Goal: Book appointment/travel/reservation

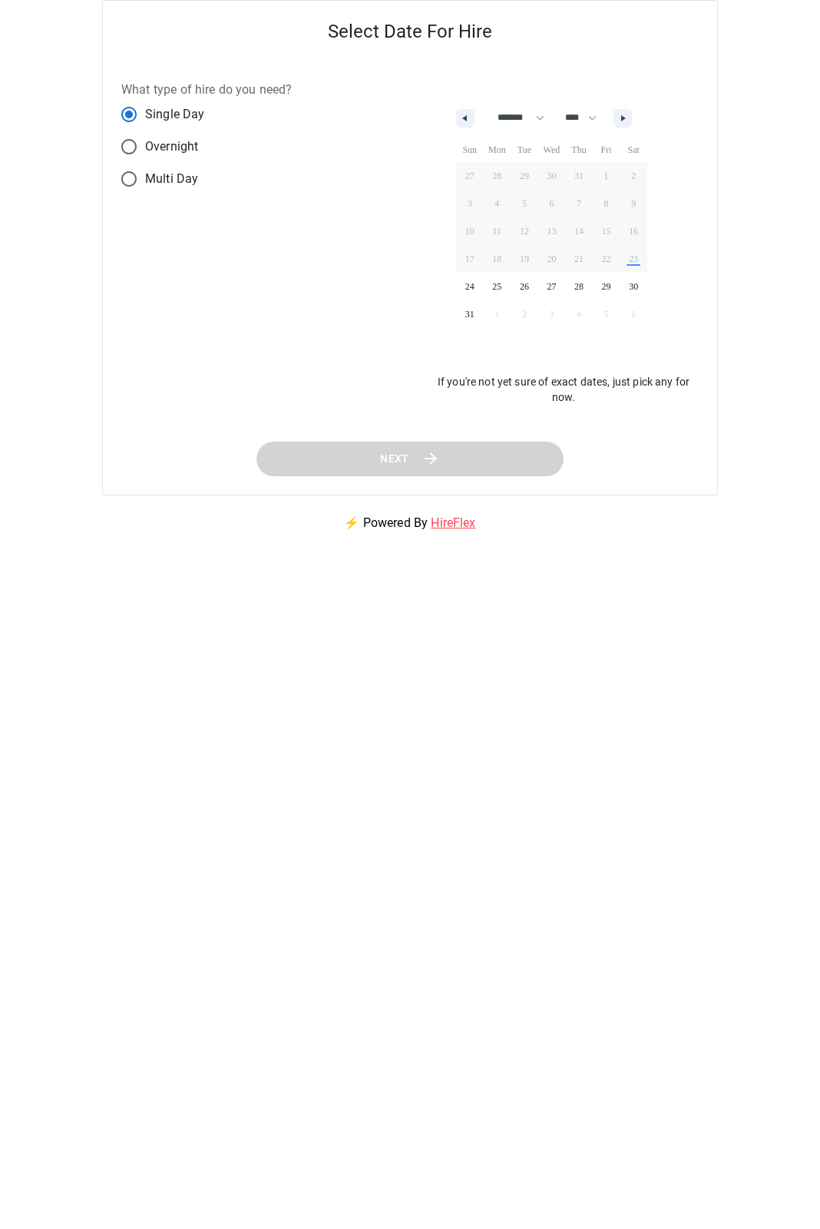
select select "*"
select select "****"
click at [470, 289] on span "24" at bounding box center [470, 287] width 28 height 20
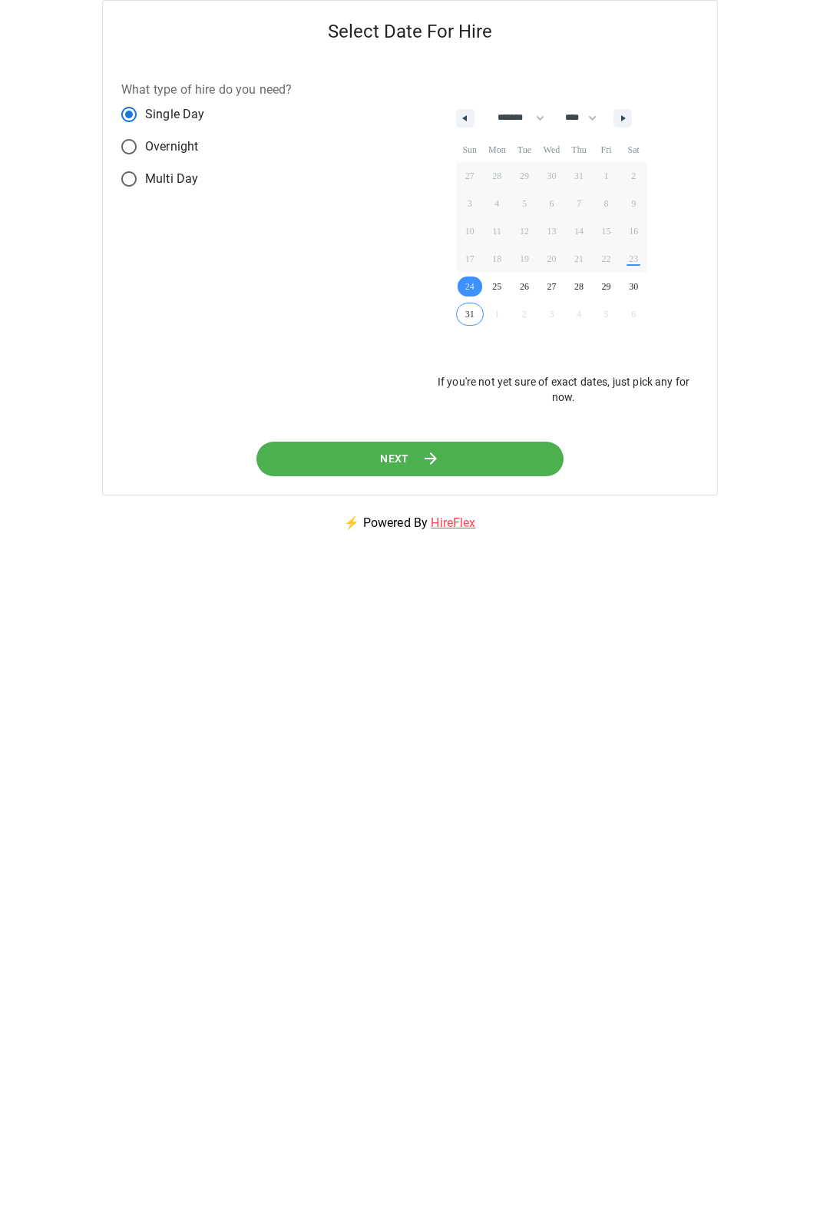
click at [442, 459] on button "Next" at bounding box center [410, 459] width 307 height 35
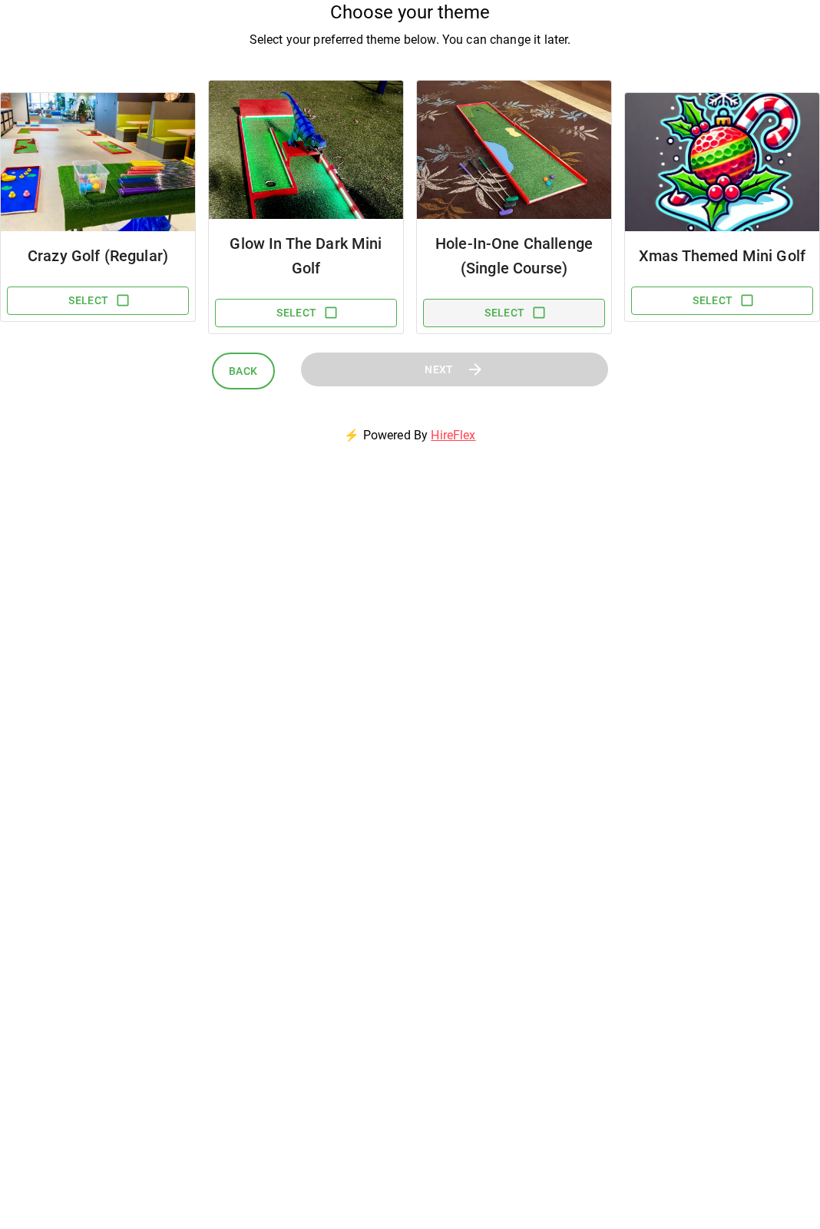
click at [473, 310] on button "Select" at bounding box center [514, 313] width 182 height 28
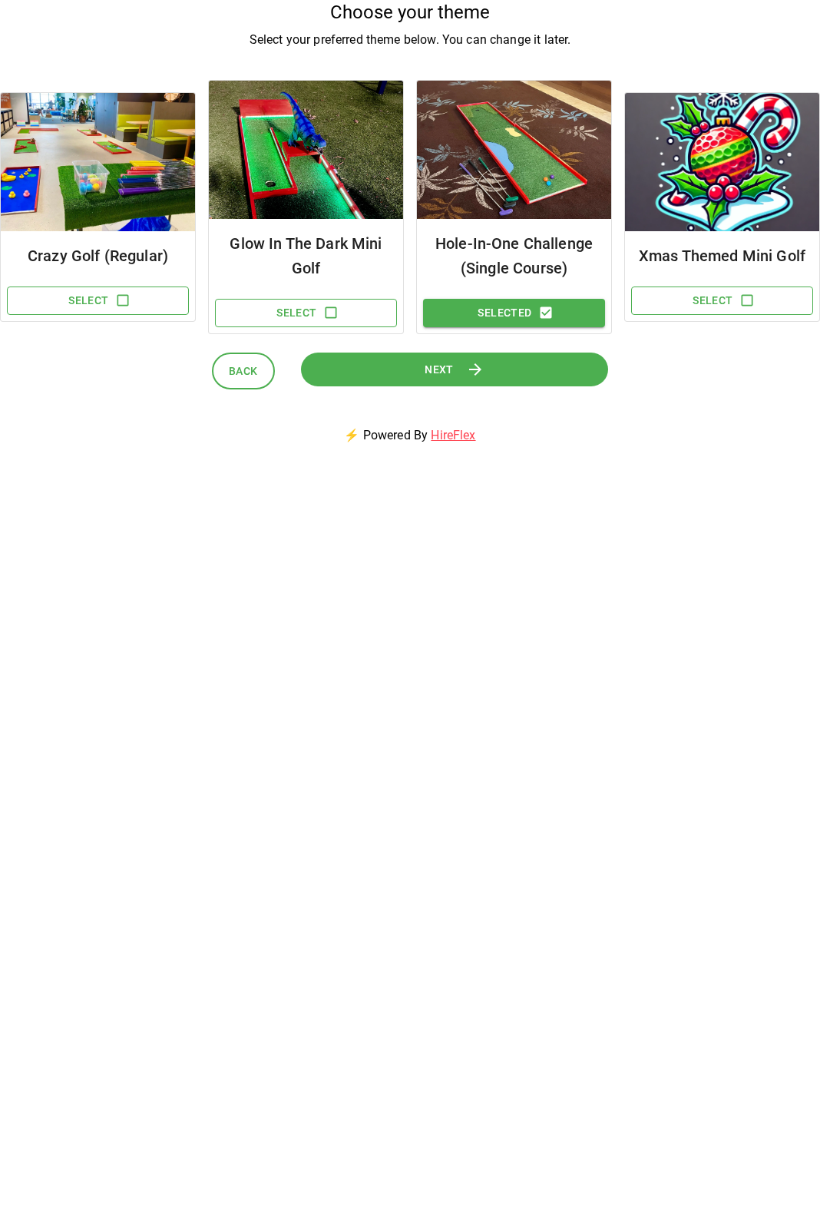
click at [501, 363] on button "Next" at bounding box center [454, 370] width 307 height 35
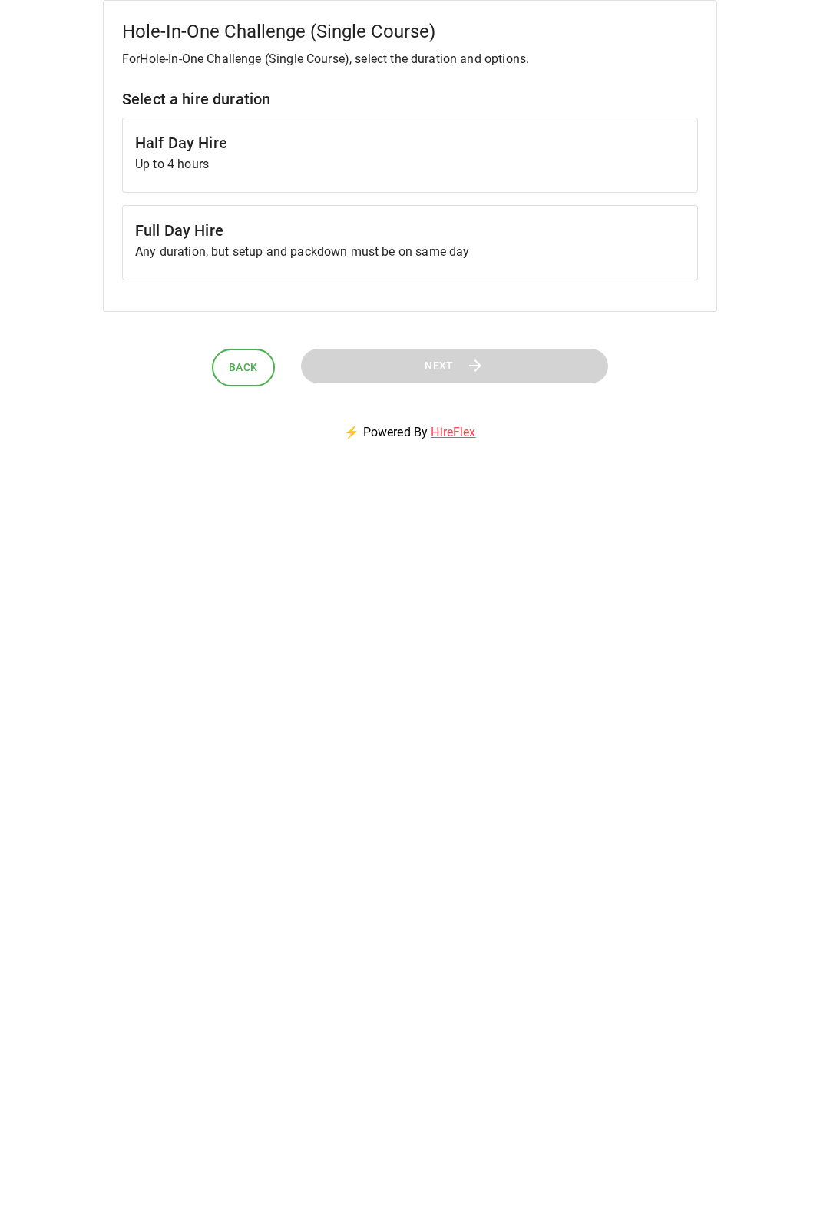
click at [508, 247] on p "Any duration, but setup and packdown must be on same day" at bounding box center [410, 252] width 550 height 18
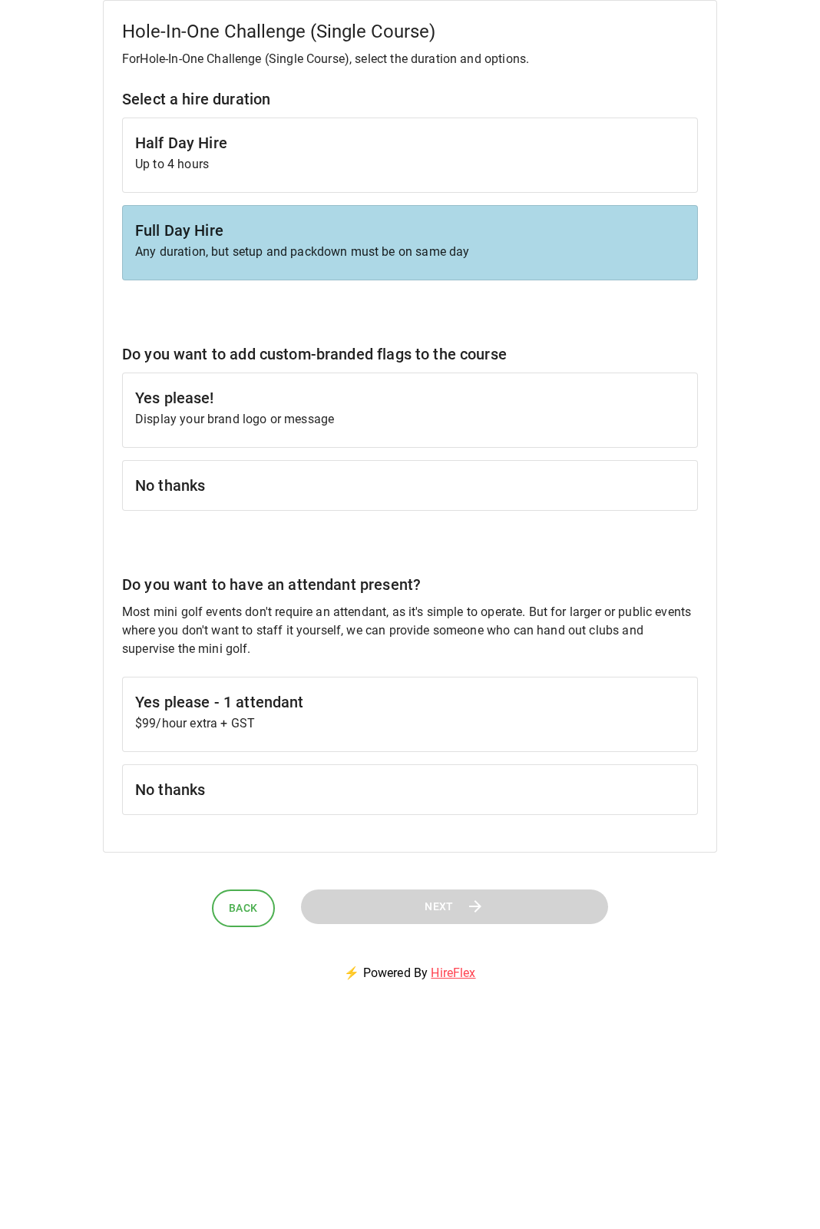
click at [468, 422] on p "Display your brand logo or message" at bounding box center [410, 419] width 550 height 18
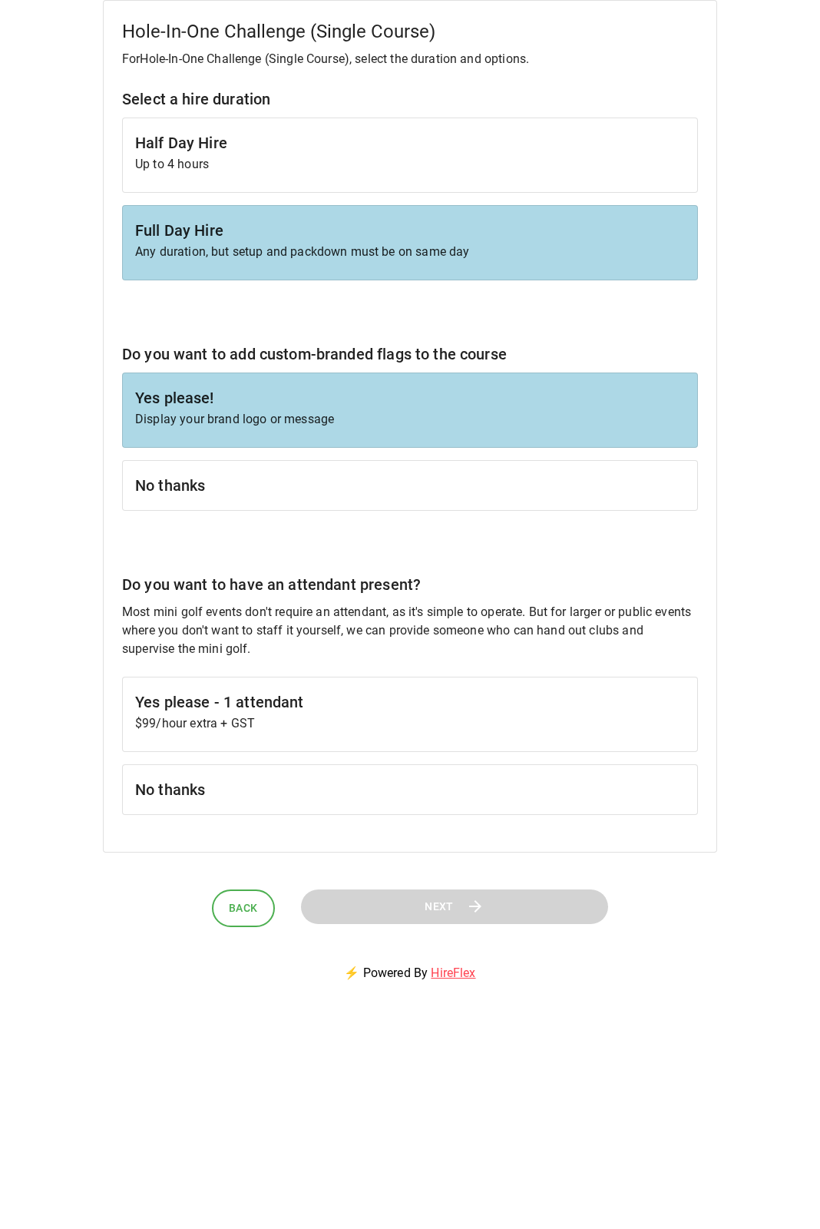
click at [429, 787] on h6 "No thanks" at bounding box center [410, 789] width 550 height 25
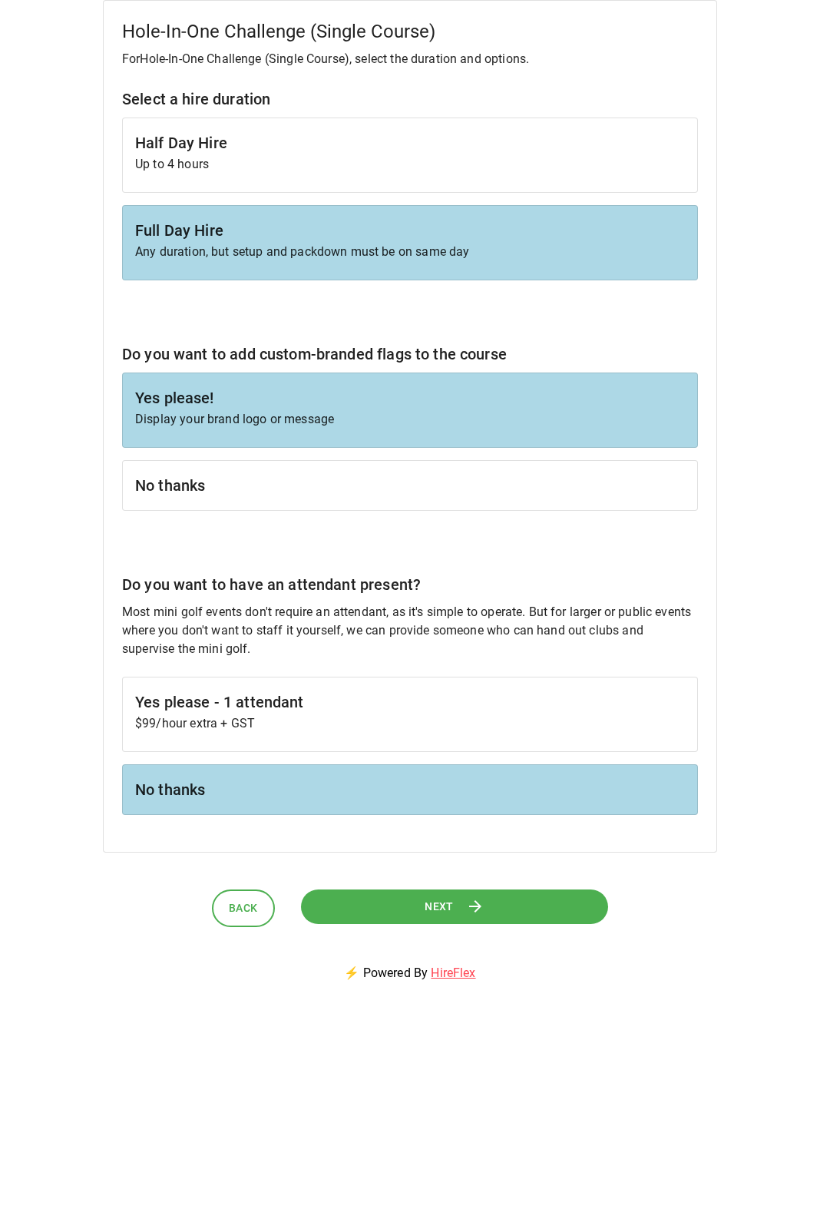
click at [407, 911] on button "Next" at bounding box center [454, 906] width 308 height 35
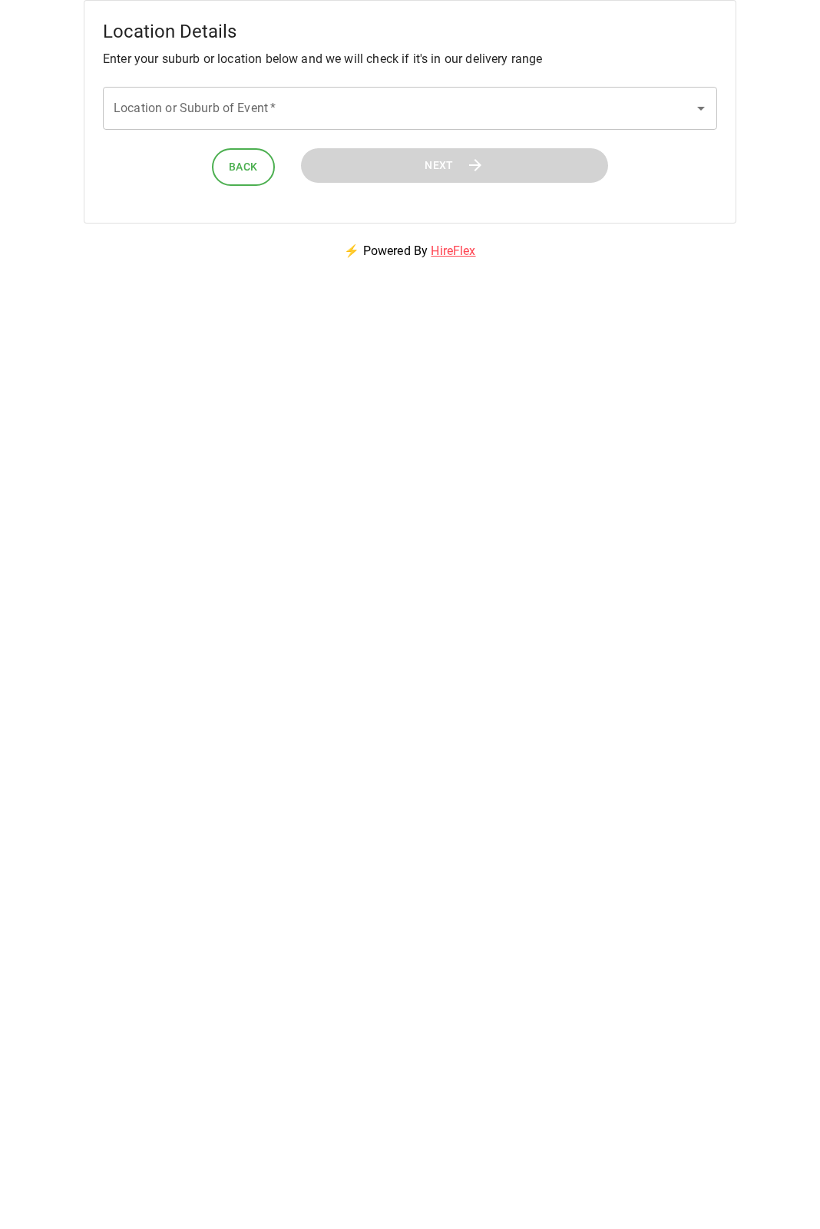
click at [449, 124] on div "Location or Suburb of Event   *" at bounding box center [410, 108] width 614 height 43
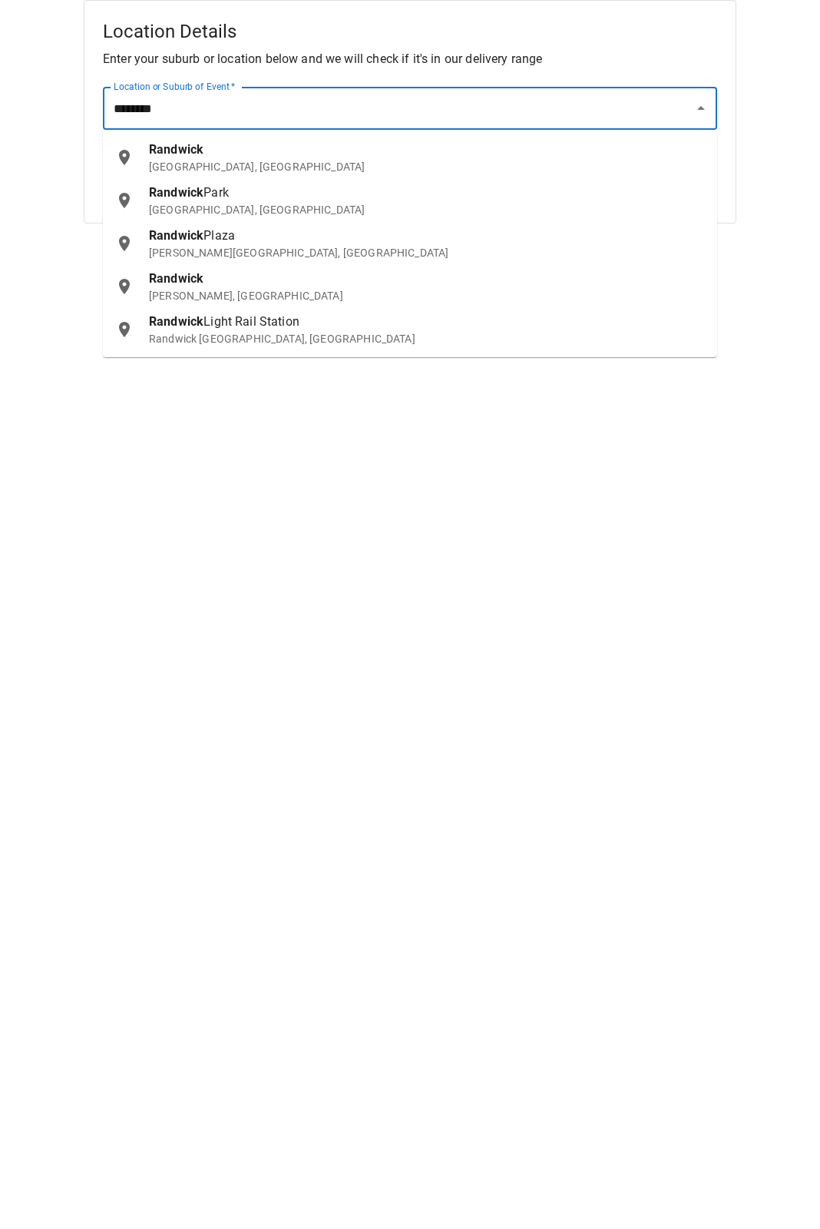
click at [202, 153] on span "Randwick" at bounding box center [176, 149] width 55 height 15
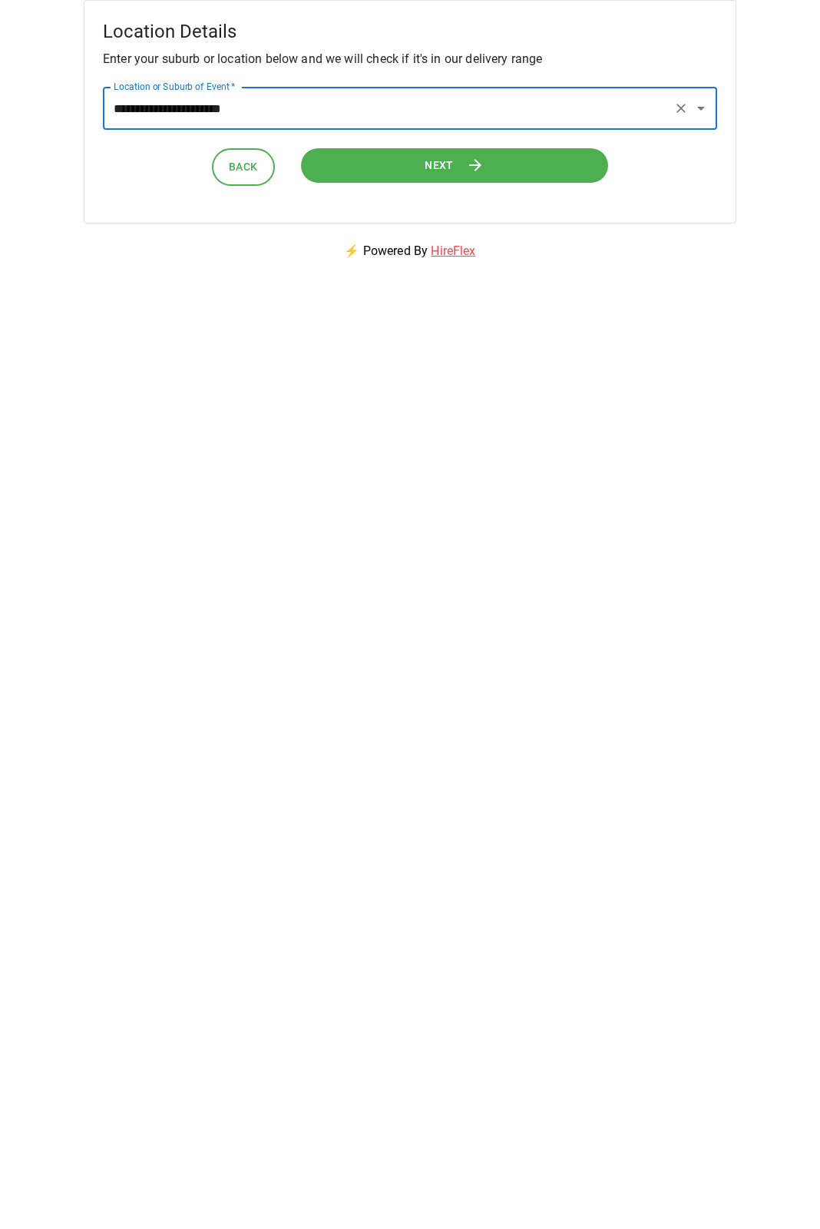
type input "**********"
click at [431, 171] on span "Next" at bounding box center [439, 165] width 29 height 19
